Goal: Communication & Community: Ask a question

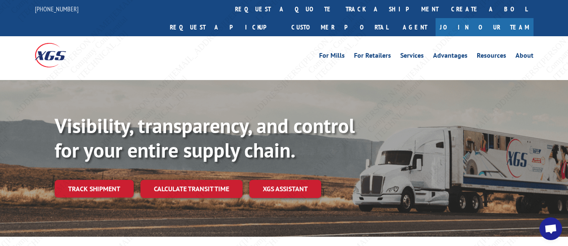
click at [547, 227] on span "Open chat" at bounding box center [550, 229] width 13 height 11
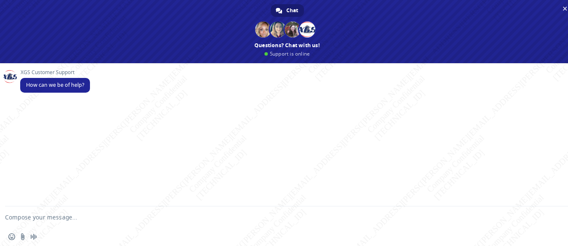
paste textarea "Hello! Can I please have the PRO for this shipment? BG994240225?"
click at [130, 226] on textarea "Compose your message..." at bounding box center [277, 216] width 544 height 21
type textarea "Hello! Can I please have the PRO for this shipment? BG994240225?"
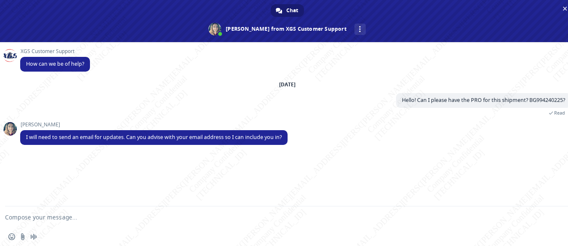
click at [168, 223] on textarea "Compose your message..." at bounding box center [277, 216] width 544 height 21
type textarea "i"
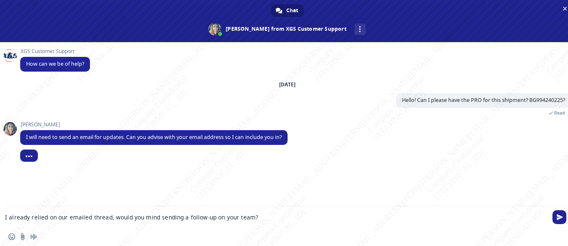
click at [315, 215] on textarea "I already relied on our emailed thread, would you mind sending a follow-up on y…" at bounding box center [277, 216] width 544 height 21
paste textarea "[EMAIL_ADDRESS][DOMAIN_NAME]"
type textarea "I already relied on our emailed thread, would you mind sending a follow-up on y…"
click at [559, 217] on span "Send" at bounding box center [560, 217] width 6 height 6
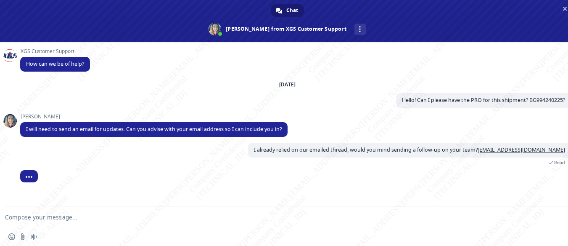
click at [260, 219] on textarea "Compose your message..." at bounding box center [277, 216] width 544 height 21
type textarea "replied*"
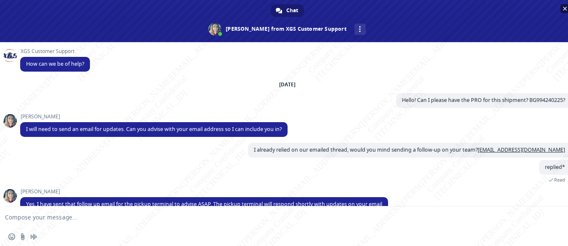
scroll to position [15, 0]
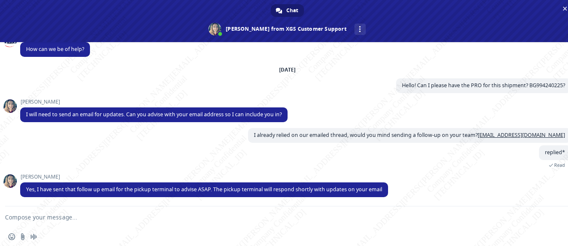
click at [129, 225] on textarea "Compose your message..." at bounding box center [277, 216] width 544 height 21
